Goal: Task Accomplishment & Management: Manage account settings

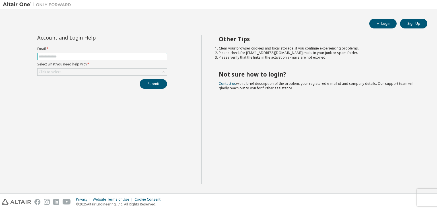
click at [113, 57] on input "text" at bounding box center [102, 56] width 127 height 5
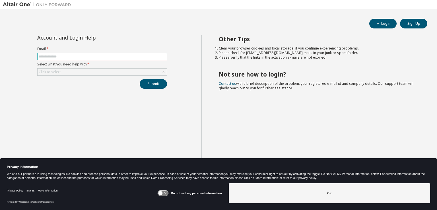
click at [113, 57] on input "text" at bounding box center [102, 56] width 127 height 5
type input "**********"
click at [92, 71] on div "Click to select" at bounding box center [102, 72] width 129 height 7
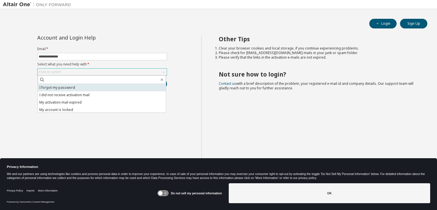
click at [81, 89] on li "I forgot my password" at bounding box center [102, 87] width 128 height 7
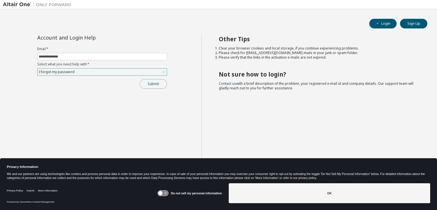
click at [146, 83] on button "Submit" at bounding box center [153, 84] width 27 height 10
click at [151, 85] on button "Submit" at bounding box center [153, 84] width 27 height 10
